Goal: Task Accomplishment & Management: Manage account settings

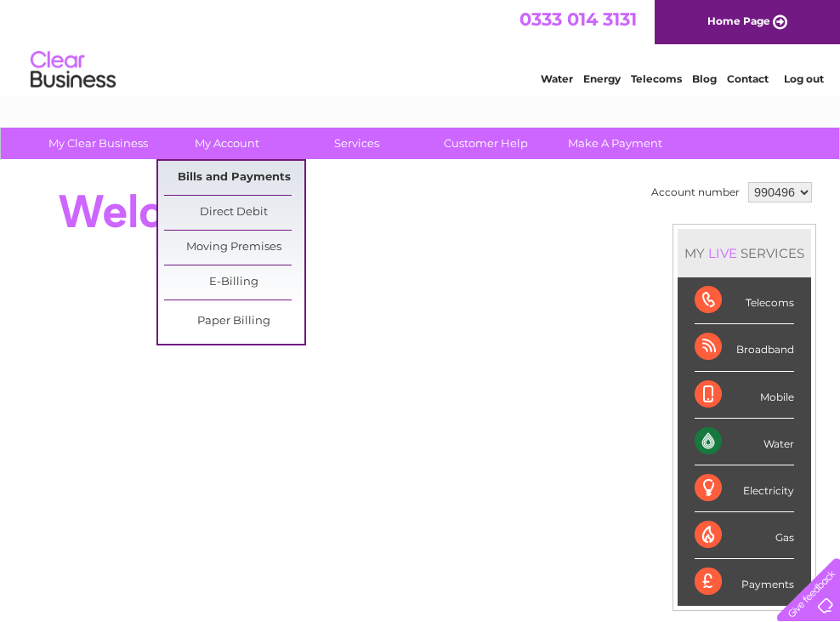
click at [243, 173] on link "Bills and Payments" at bounding box center [234, 178] width 140 height 34
